Goal: Transaction & Acquisition: Purchase product/service

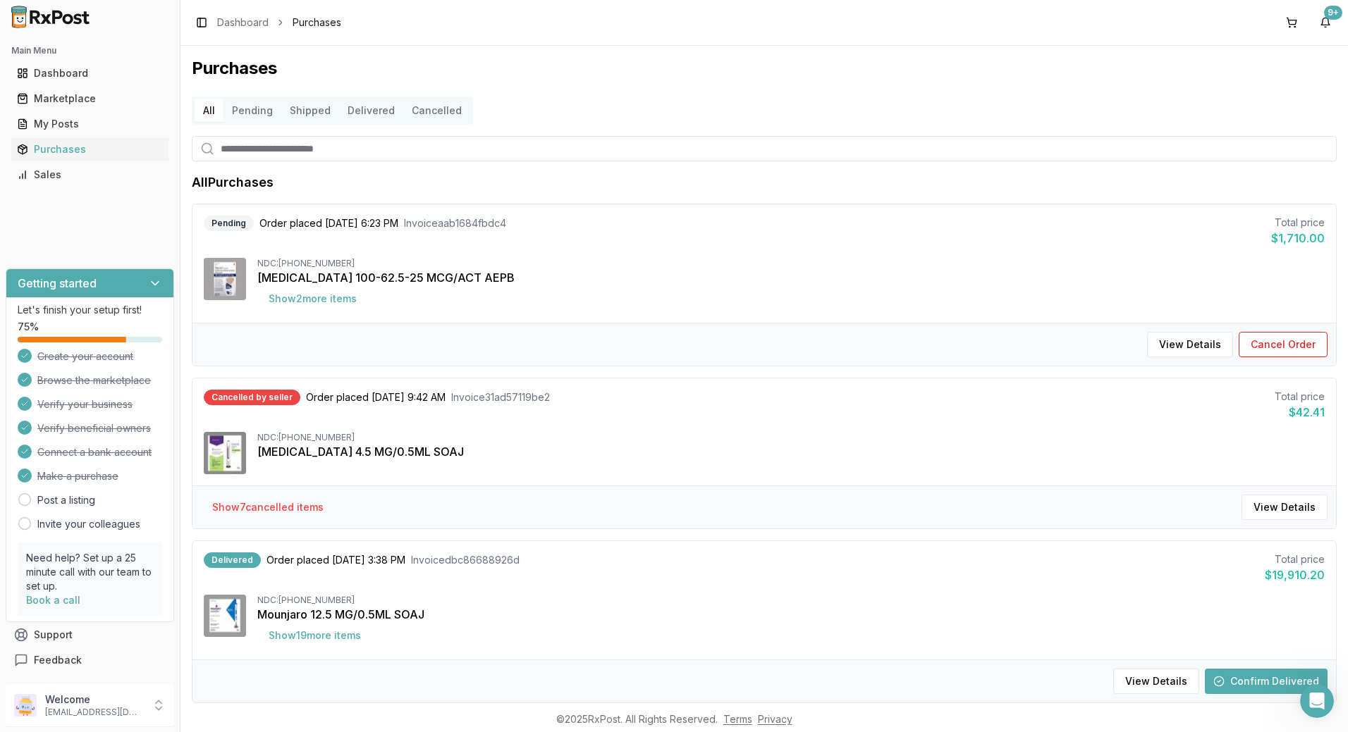
click at [321, 157] on input "search" at bounding box center [764, 148] width 1145 height 25
type input "*******"
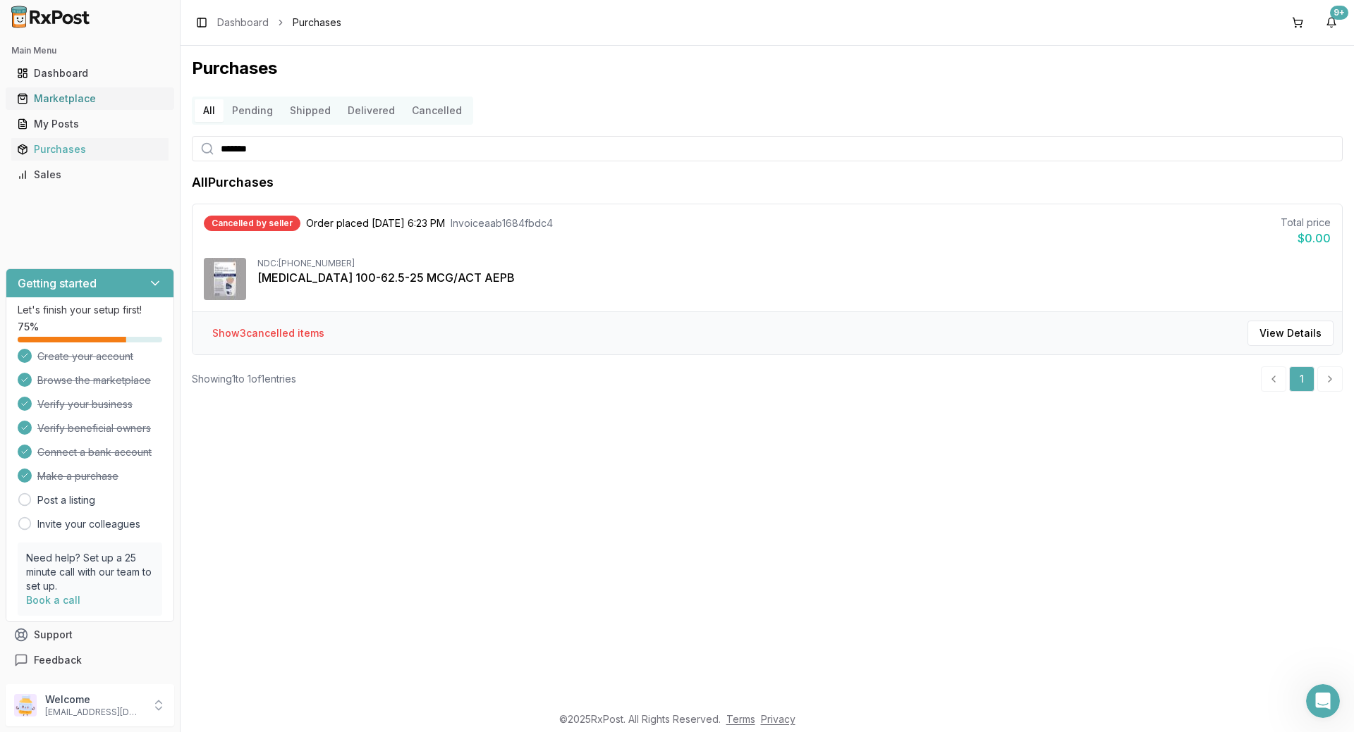
click at [39, 106] on link "Marketplace" at bounding box center [89, 98] width 157 height 25
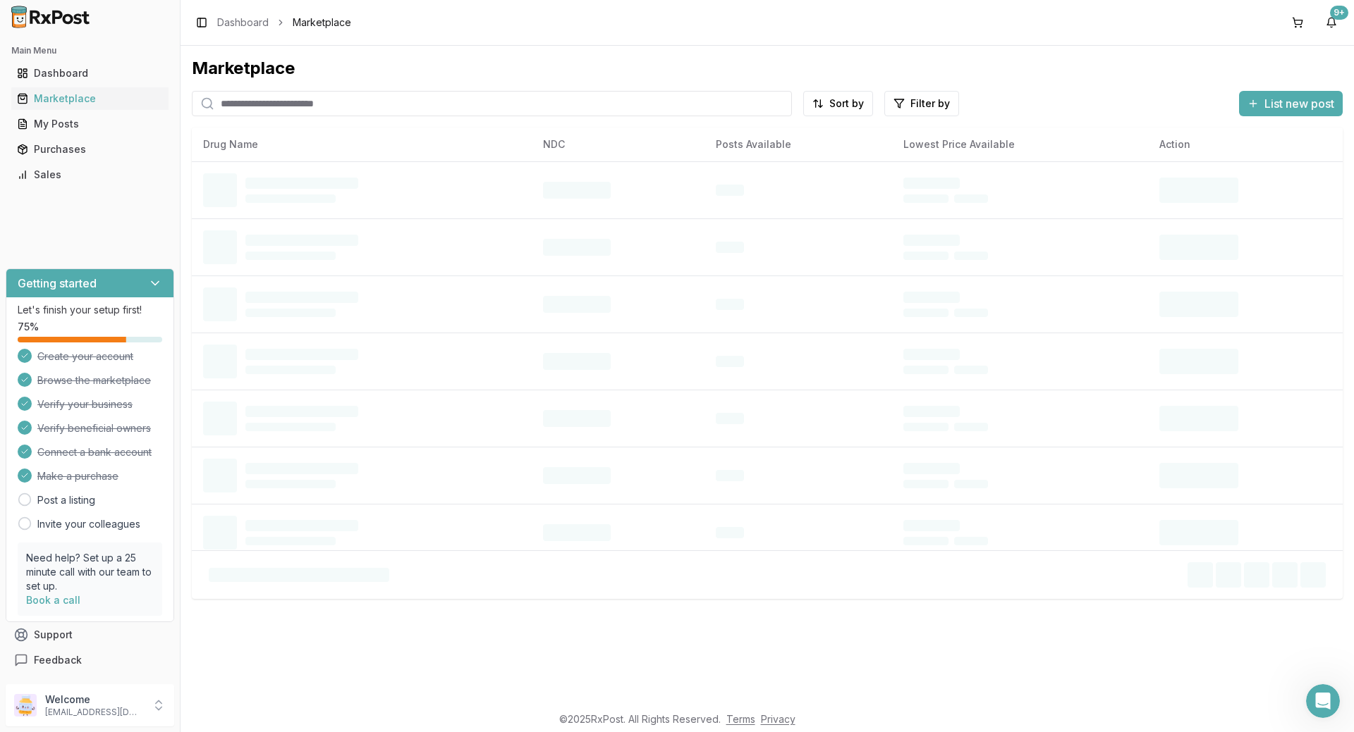
click at [381, 107] on input "search" at bounding box center [492, 103] width 600 height 25
type input "*******"
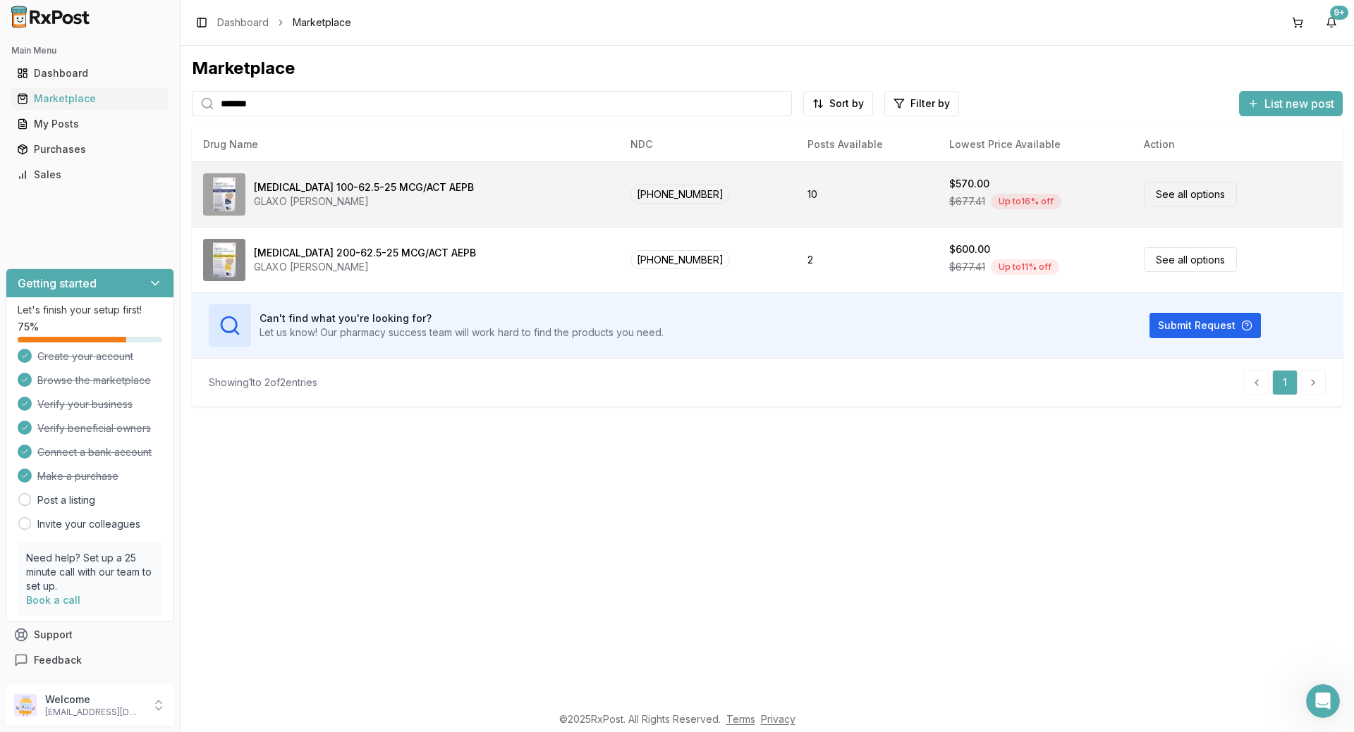
click at [533, 185] on div "[MEDICAL_DATA] 100-62.5-25 MCG/ACT AEPB GLAXO [PERSON_NAME]" at bounding box center [405, 194] width 405 height 42
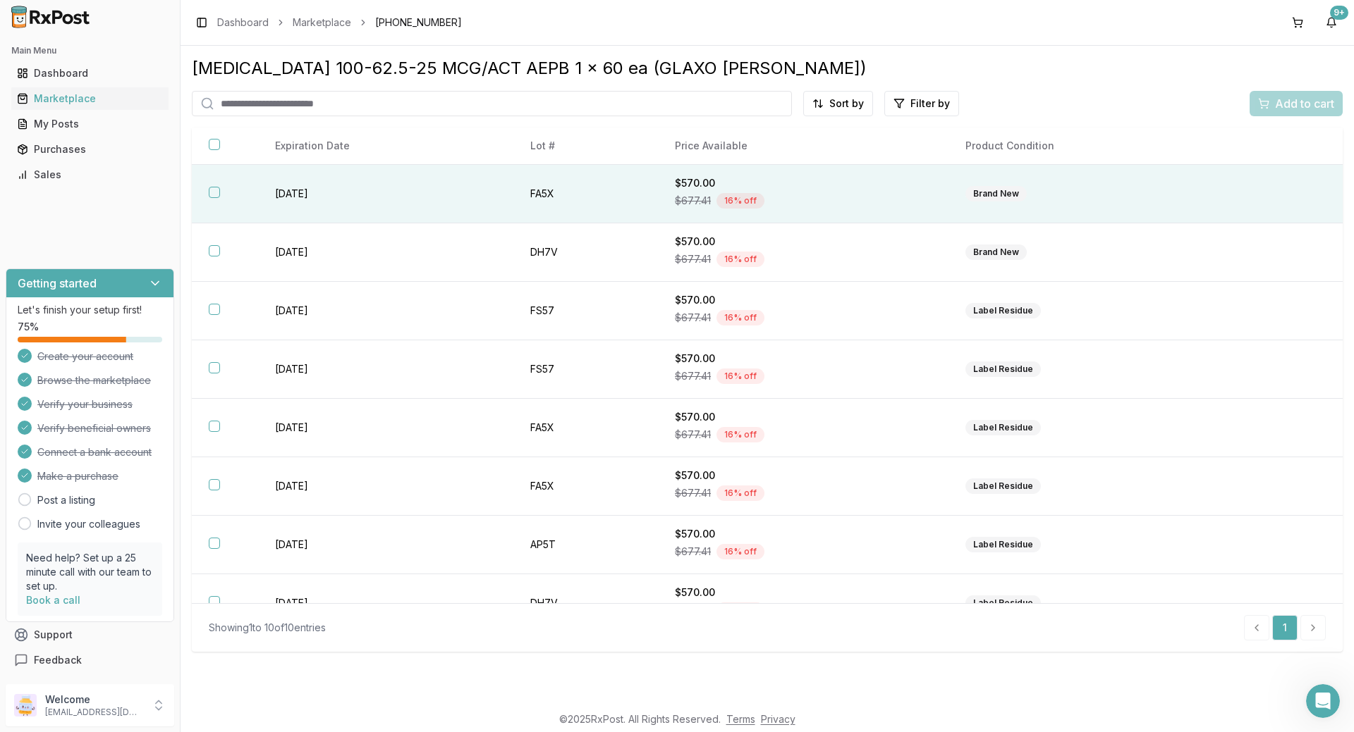
click at [219, 196] on button "button" at bounding box center [214, 192] width 11 height 11
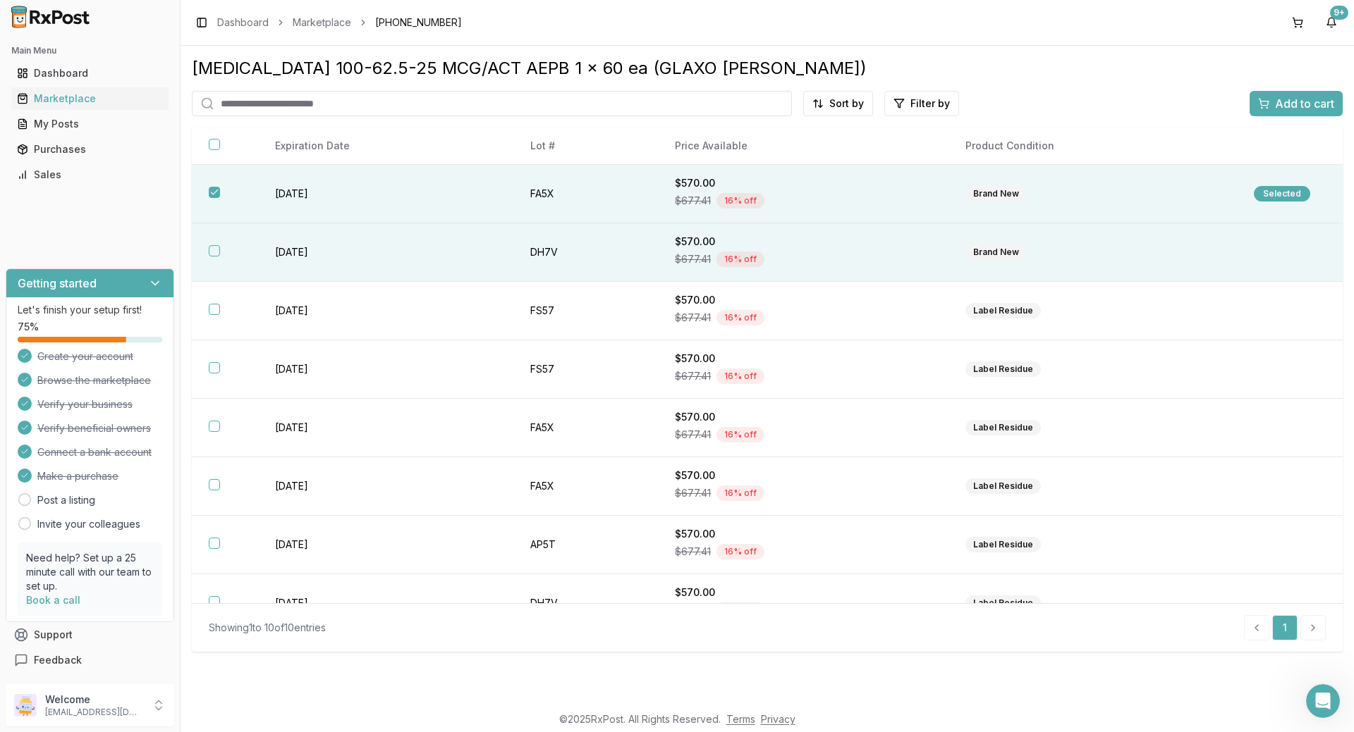
click at [214, 256] on button "button" at bounding box center [214, 250] width 11 height 11
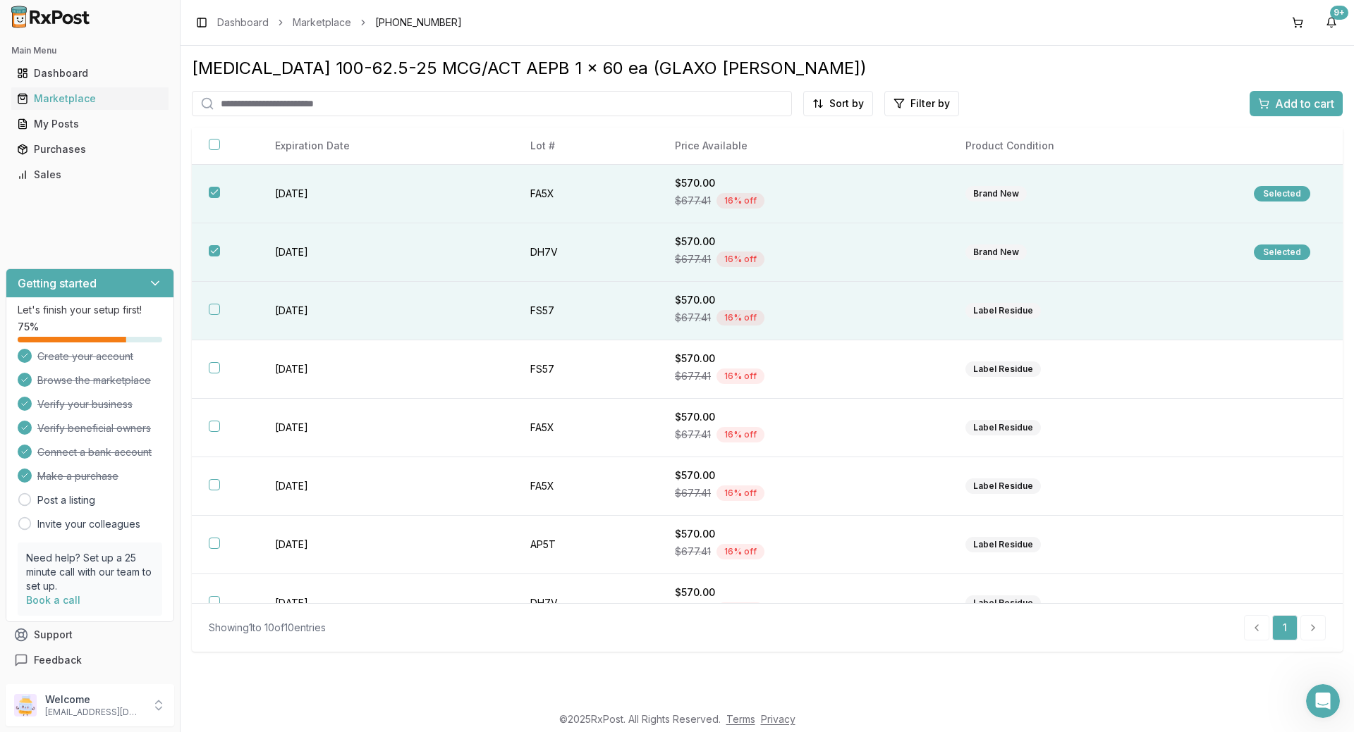
click at [217, 315] on th at bounding box center [225, 311] width 66 height 59
click at [1304, 102] on span "Add to cart" at bounding box center [1304, 103] width 59 height 17
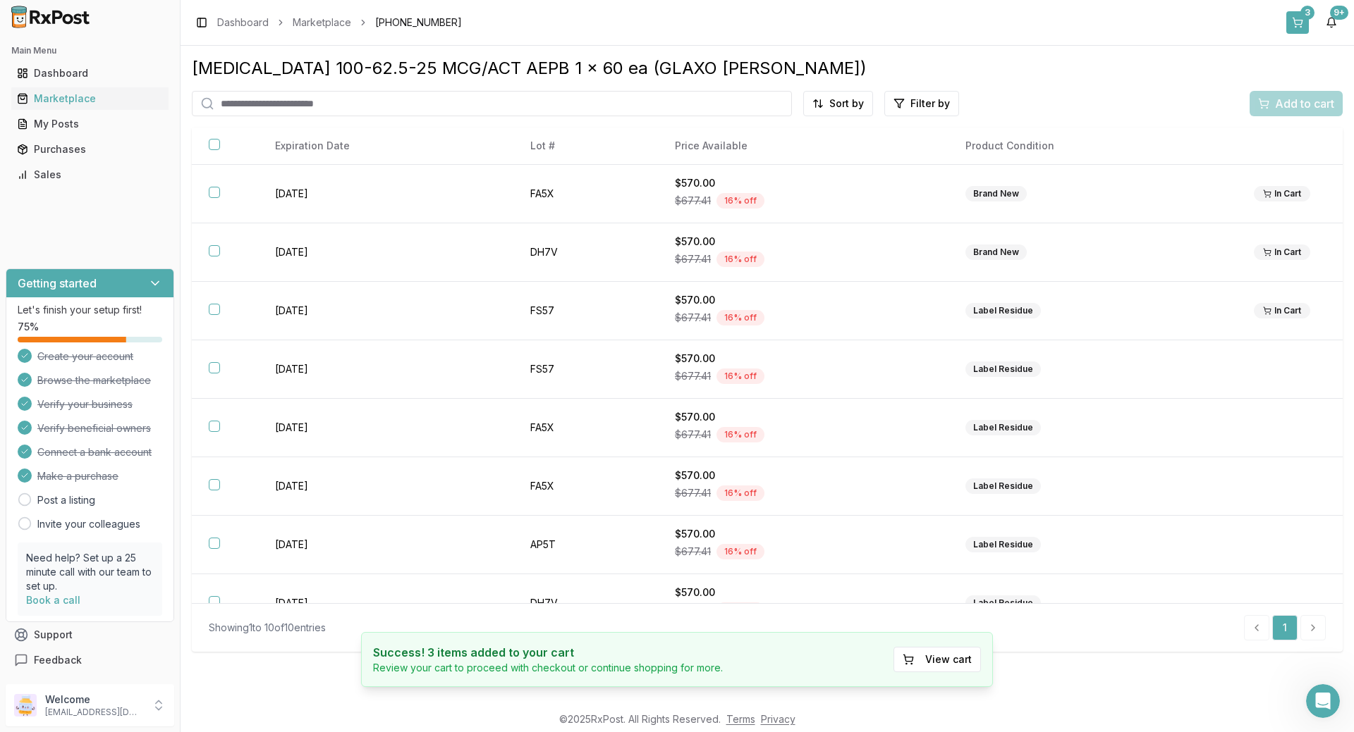
click at [1298, 15] on button "3" at bounding box center [1297, 22] width 23 height 23
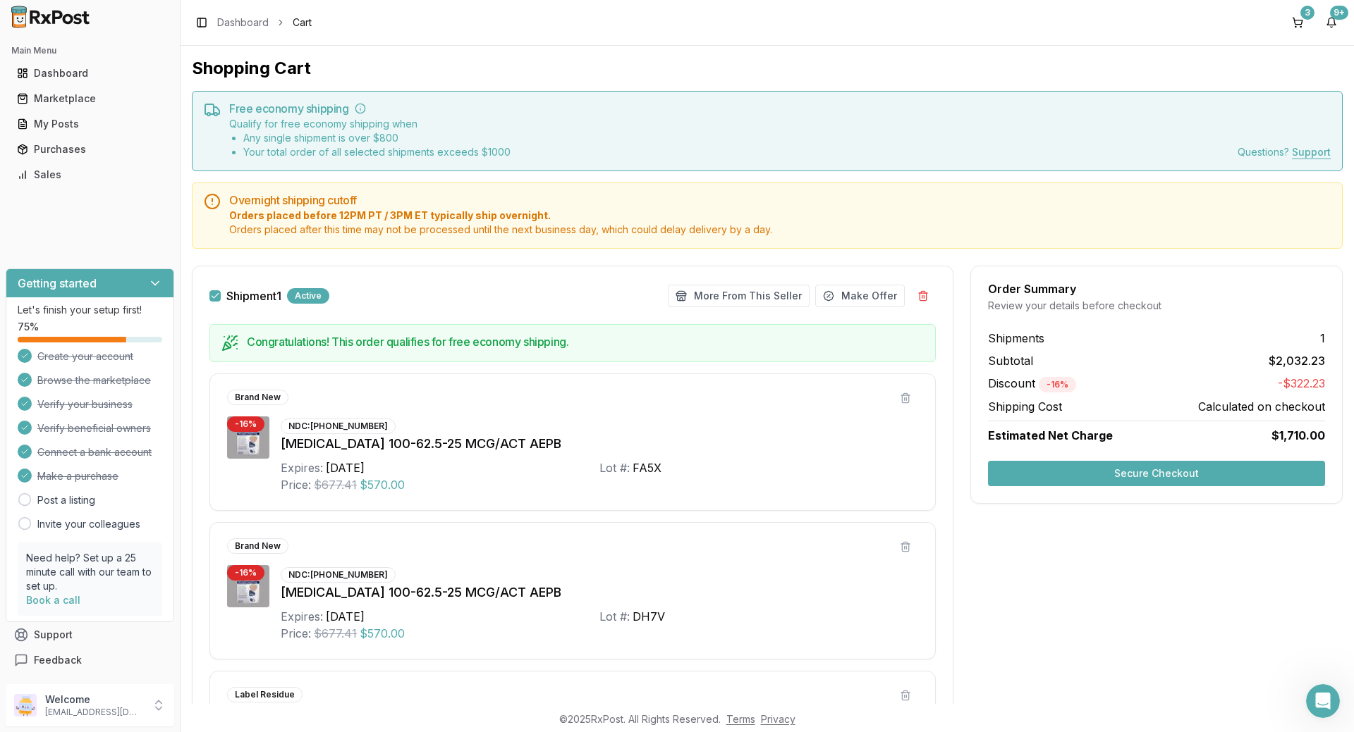
click at [1152, 465] on button "Secure Checkout" at bounding box center [1156, 473] width 337 height 25
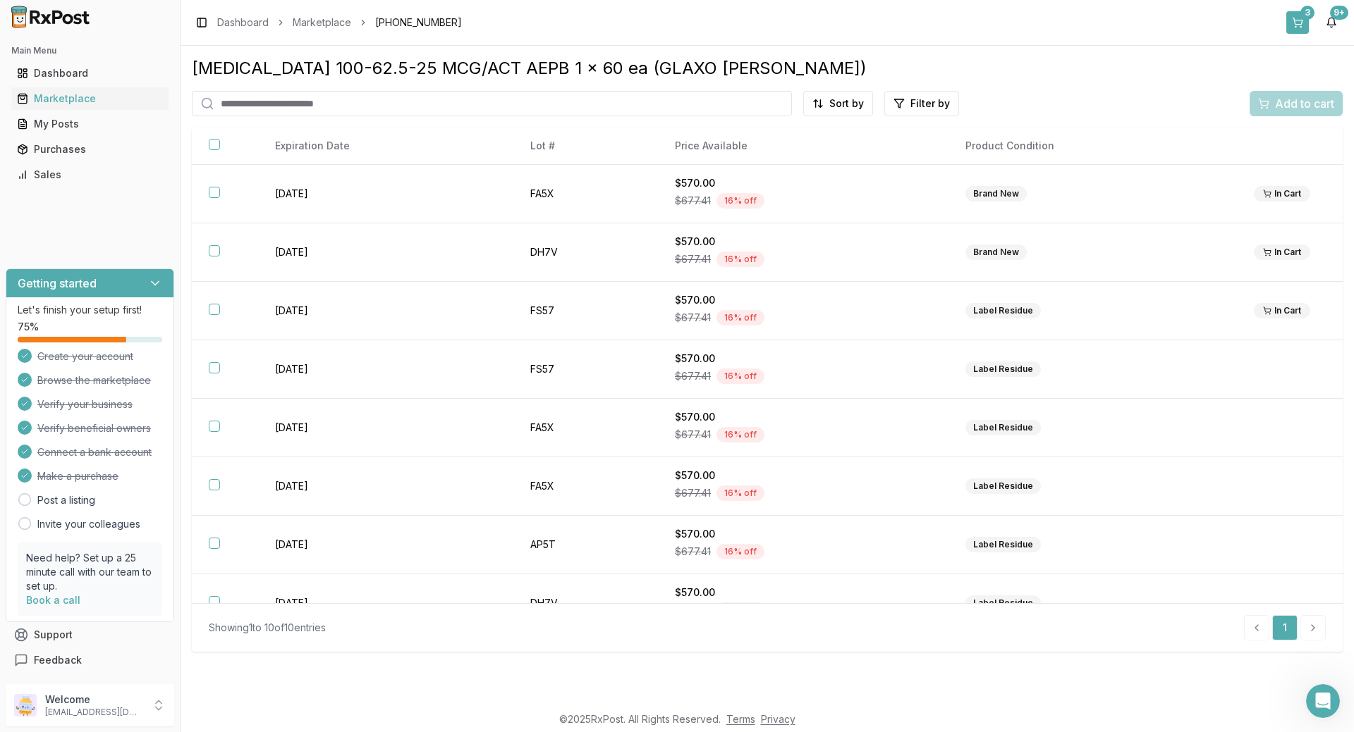
click at [1301, 21] on button "3" at bounding box center [1297, 22] width 23 height 23
